Goal: Information Seeking & Learning: Learn about a topic

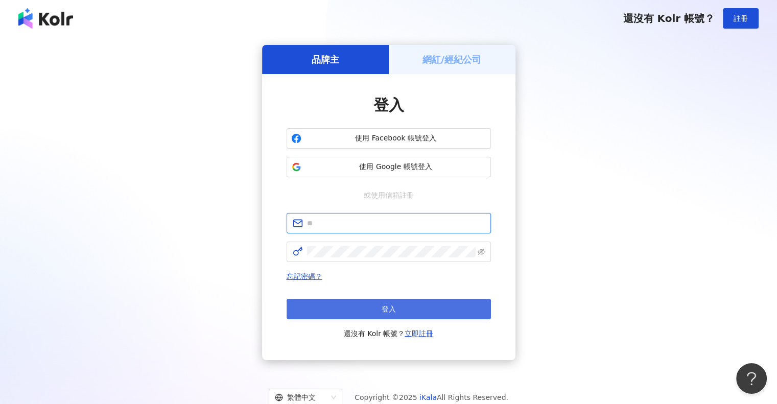
type input "**********"
click at [371, 299] on button "登入" at bounding box center [389, 309] width 204 height 20
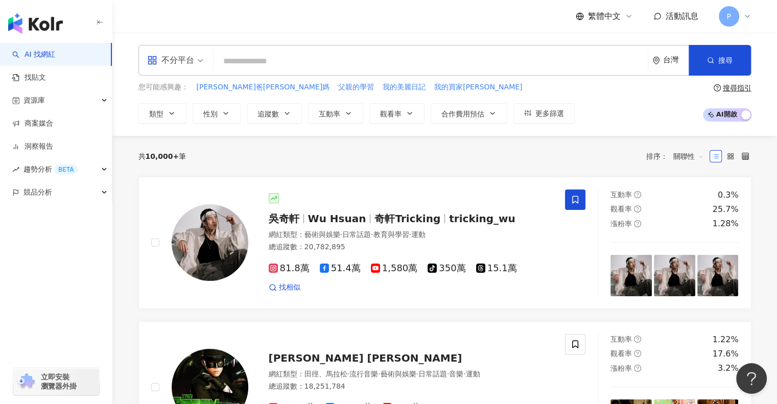
click at [337, 64] on input "search" at bounding box center [431, 61] width 426 height 19
type input "*"
type input "***"
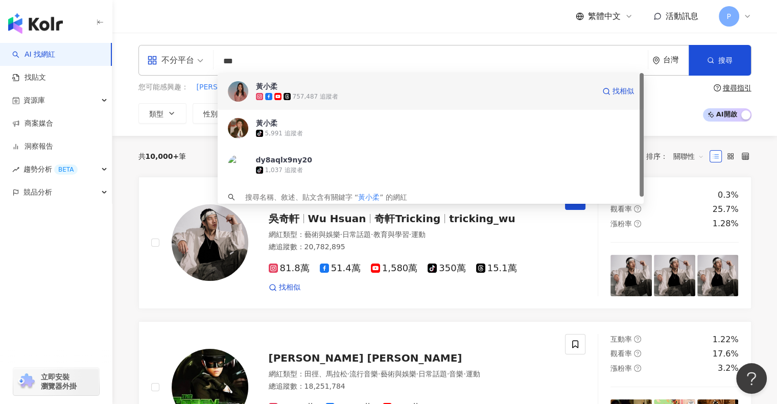
click at [322, 90] on span "黃小柔" at bounding box center [425, 86] width 339 height 10
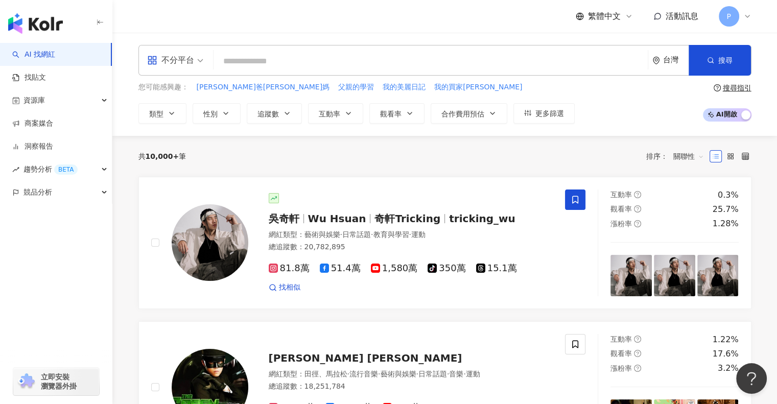
click at [266, 57] on input "search" at bounding box center [431, 61] width 426 height 19
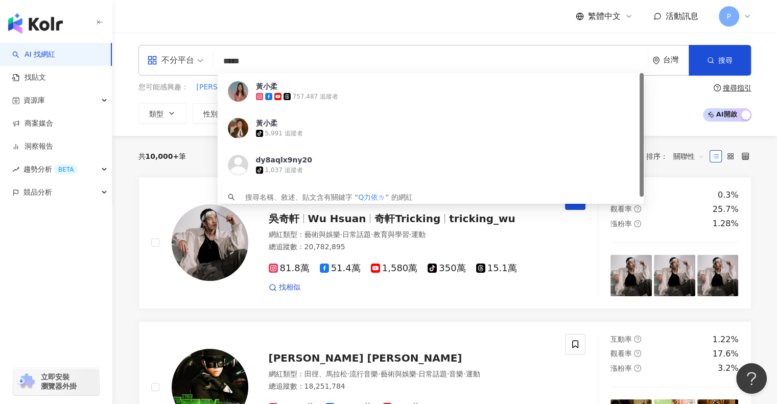
type input "****"
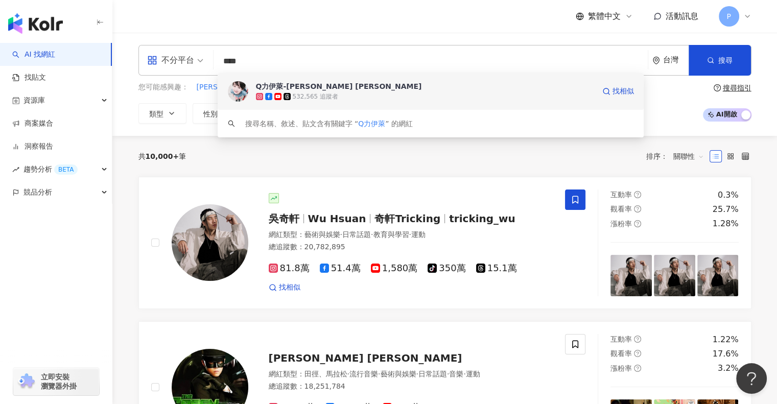
click at [284, 81] on div "Q力伊萊-Elijah Kewley 池東澤 532,565 追蹤者 找相似" at bounding box center [431, 91] width 426 height 37
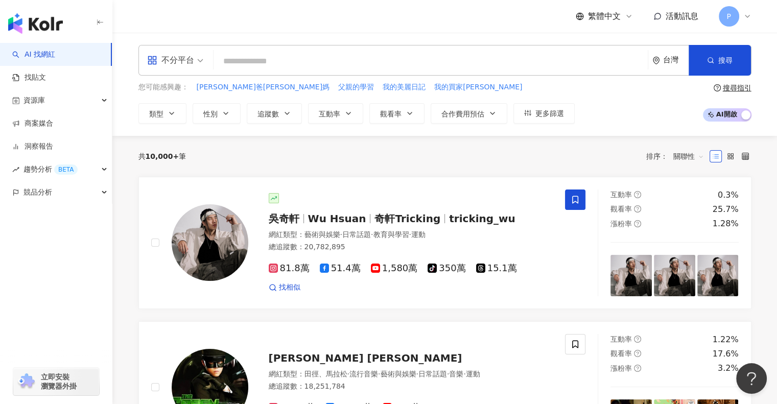
click at [237, 55] on input "search" at bounding box center [431, 61] width 426 height 19
click at [245, 57] on input "search" at bounding box center [431, 61] width 426 height 19
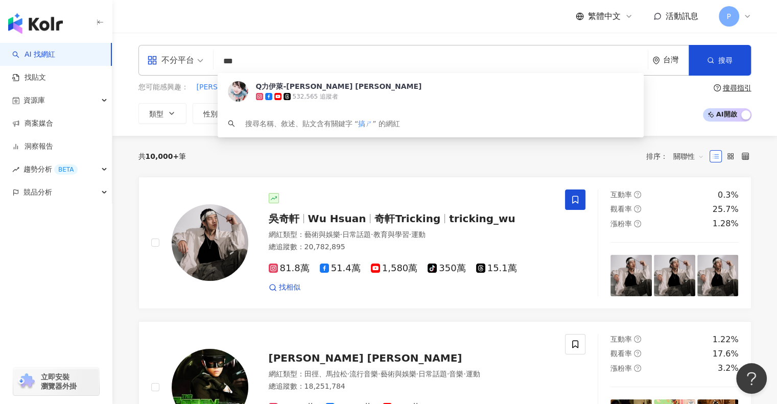
type input "**"
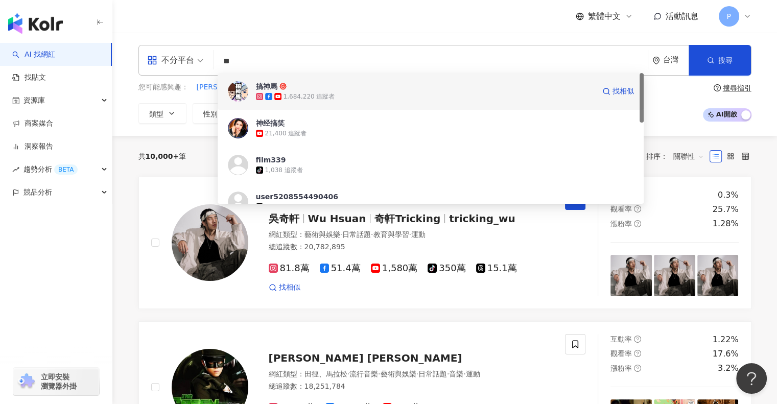
click at [330, 86] on span "搞神馬" at bounding box center [425, 86] width 339 height 10
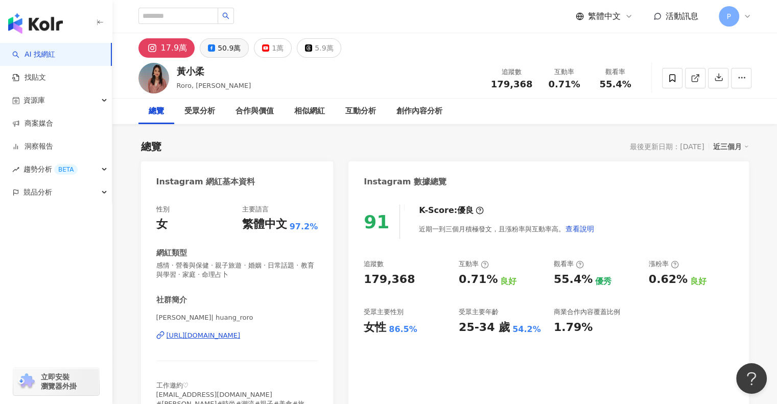
click at [221, 51] on div "50.9萬" at bounding box center [229, 48] width 23 height 14
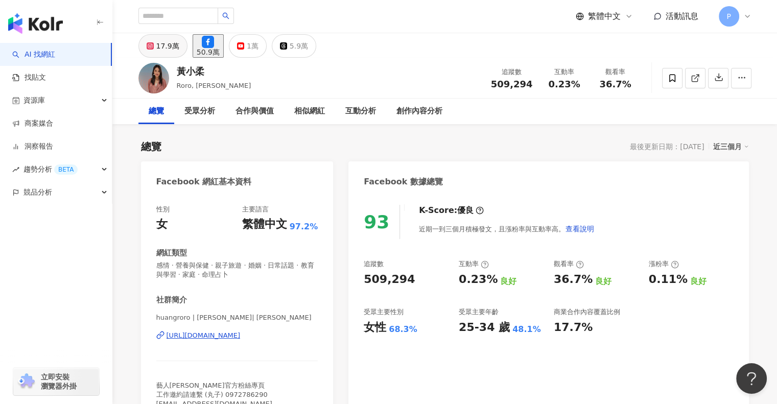
click at [170, 40] on div "17.9萬" at bounding box center [167, 46] width 23 height 14
click at [168, 47] on div "17.9萬" at bounding box center [167, 46] width 23 height 14
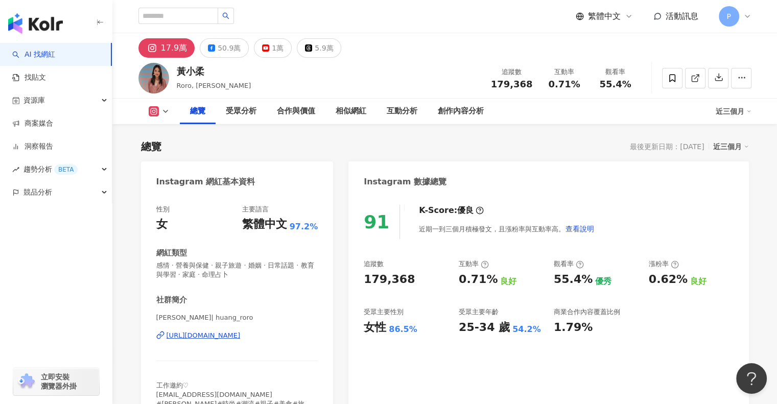
scroll to position [919, 0]
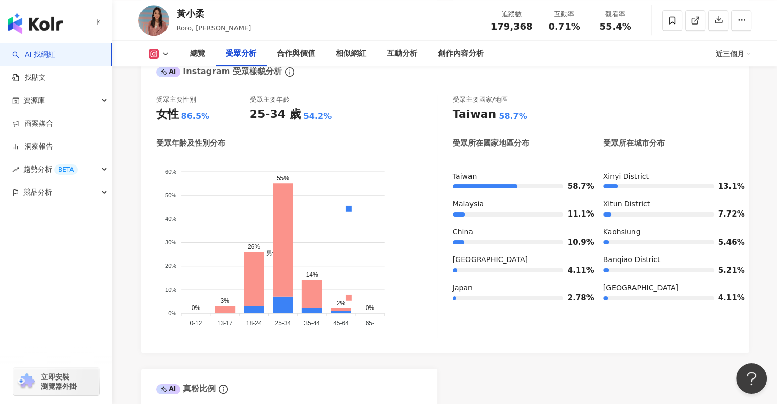
drag, startPoint x: 235, startPoint y: 112, endPoint x: 333, endPoint y: 115, distance: 97.6
click at [298, 112] on div "受眾主要性別 女性 86.5% 受眾主要年齡 25-34 歲 54.2%" at bounding box center [296, 109] width 280 height 28
click at [333, 115] on div "25-34 歲 54.2%" at bounding box center [296, 115] width 93 height 16
click at [329, 129] on div "受眾主要性別 女性 86.5% 受眾主要年齡 25-34 歲 54.2% 受眾年齡及性別分布 男性 女性 60% 60% 50% 50% 40% 40% 30…" at bounding box center [296, 216] width 281 height 243
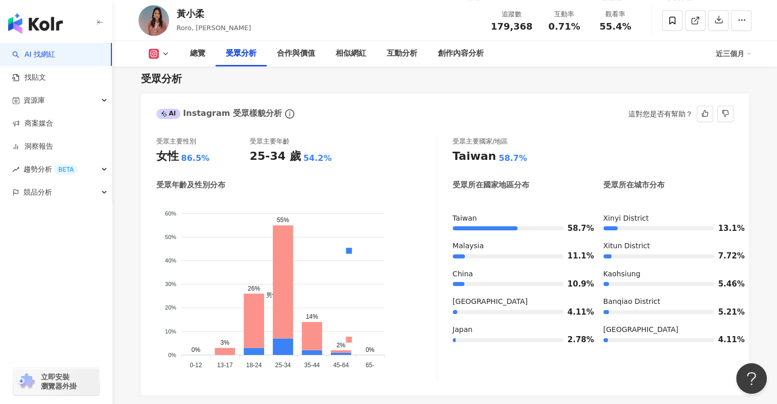
scroll to position [817, 0]
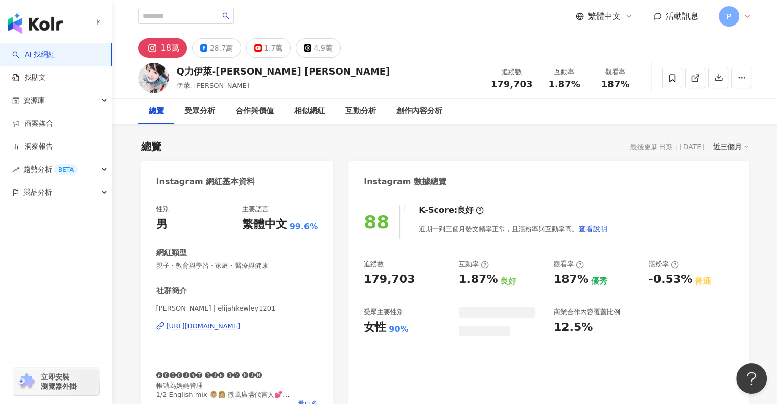
click at [215, 46] on div "28.7萬" at bounding box center [221, 48] width 23 height 14
click at [223, 49] on div "28.7萬" at bounding box center [221, 48] width 23 height 14
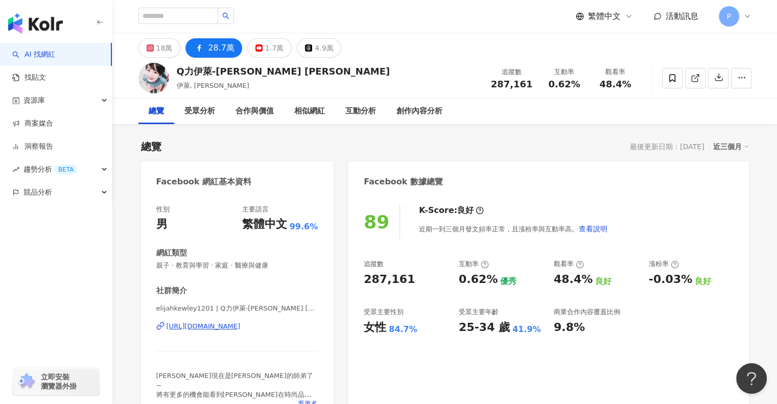
click at [219, 42] on div "28.7萬" at bounding box center [221, 48] width 27 height 14
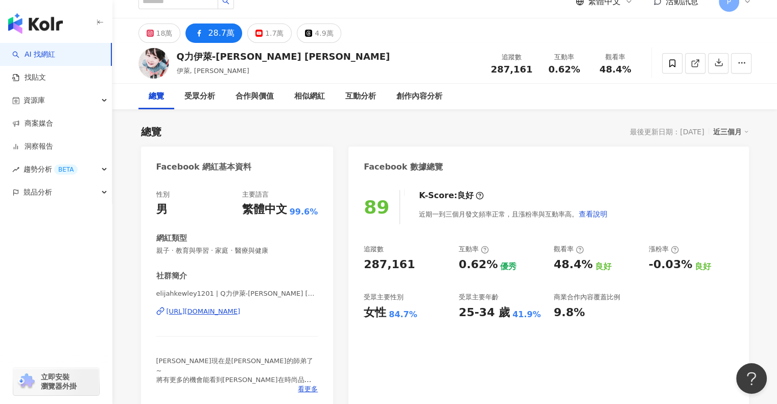
scroll to position [255, 0]
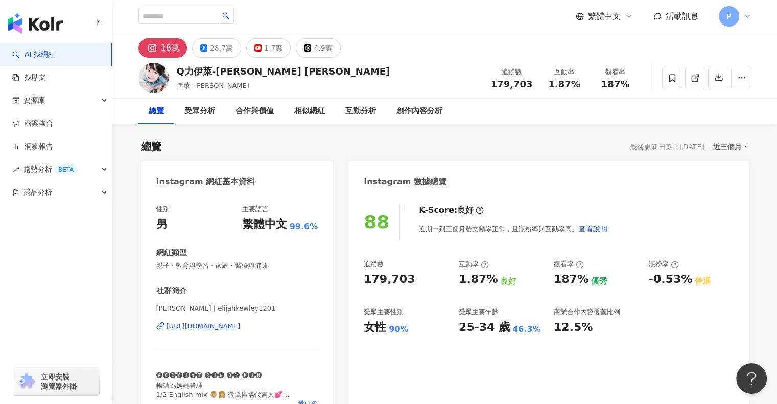
click at [158, 50] on button "18萬" at bounding box center [162, 47] width 49 height 19
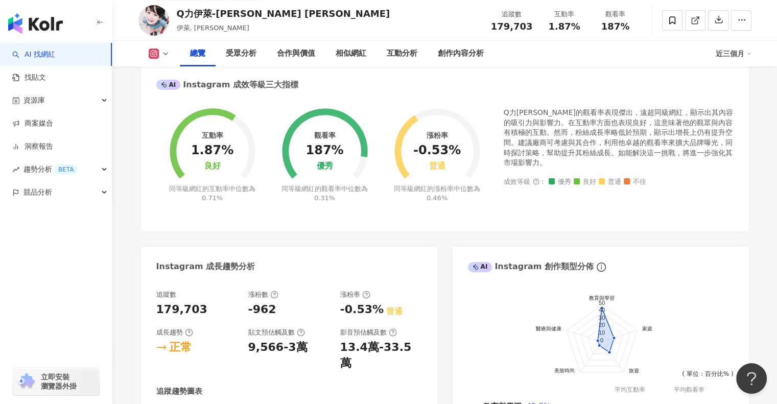
scroll to position [358, 0]
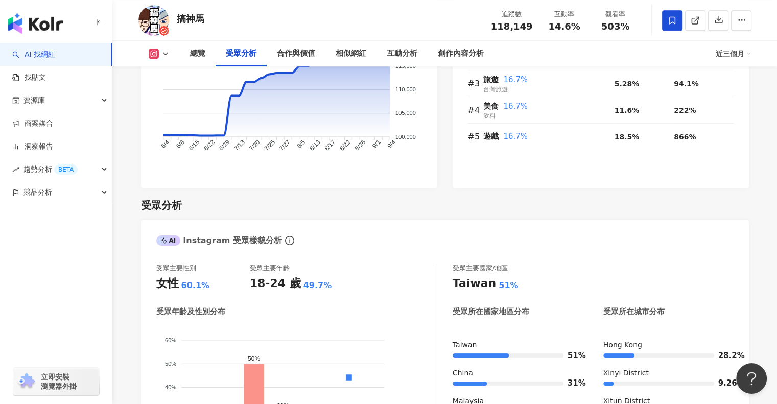
scroll to position [1021, 0]
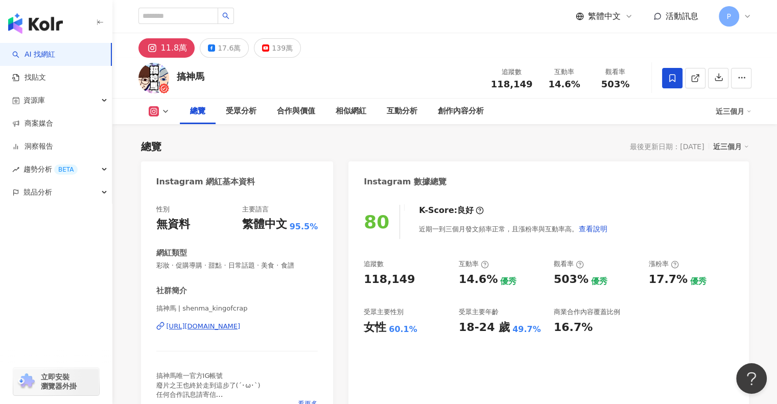
click at [208, 49] on icon at bounding box center [211, 47] width 7 height 7
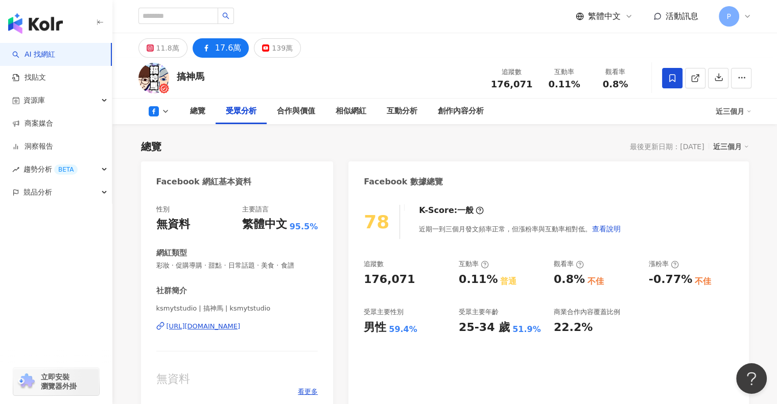
scroll to position [868, 0]
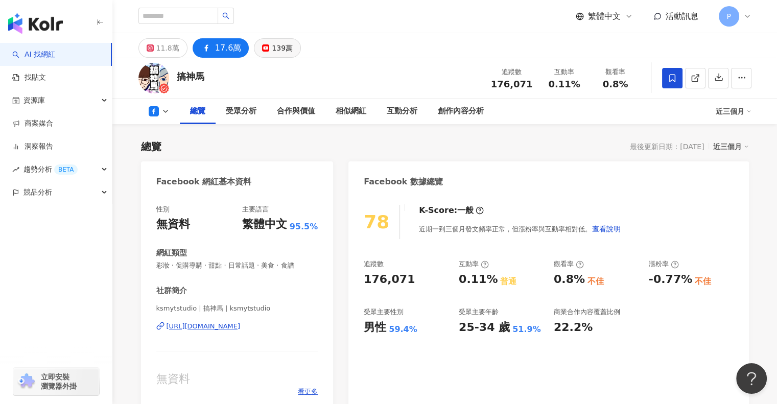
click at [274, 51] on div "139萬" at bounding box center [282, 48] width 21 height 14
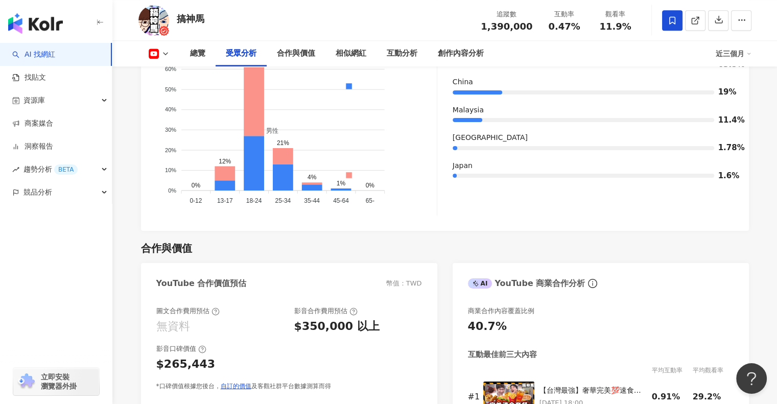
scroll to position [919, 0]
